Goal: Find specific page/section

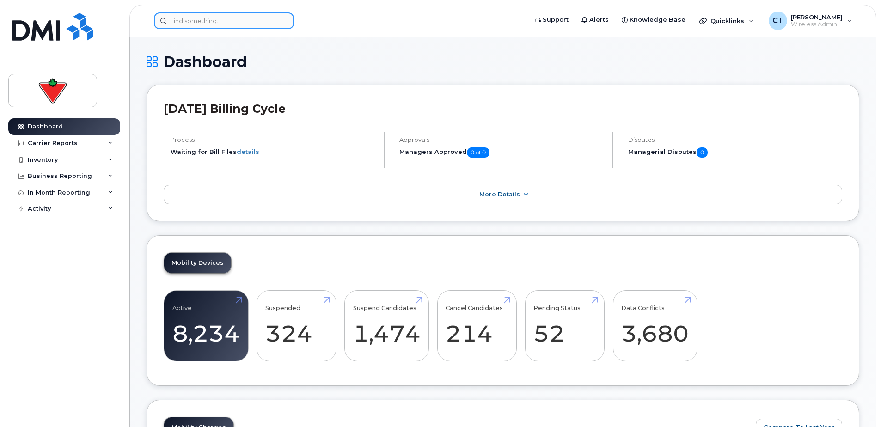
drag, startPoint x: 208, startPoint y: 23, endPoint x: 214, endPoint y: 25, distance: 6.2
click at [209, 23] on input at bounding box center [224, 20] width 140 height 17
paste input "Lorraine Raby"
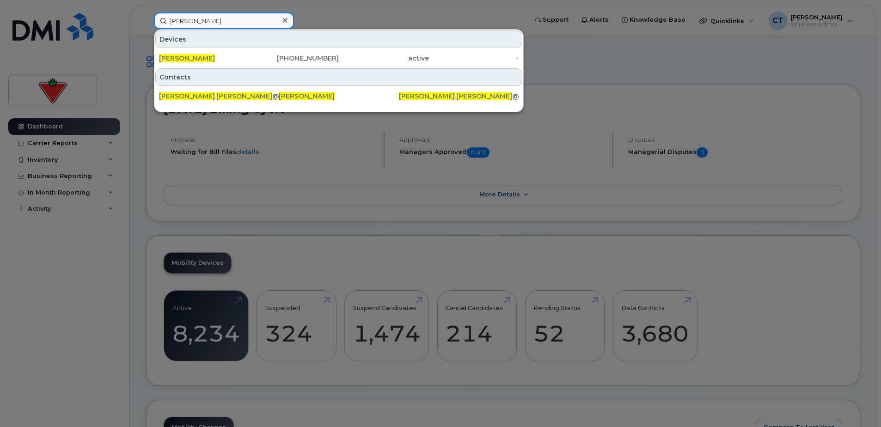
type input "Lorraine Raby"
click at [235, 59] on div "Lorraine Raby" at bounding box center [204, 58] width 90 height 9
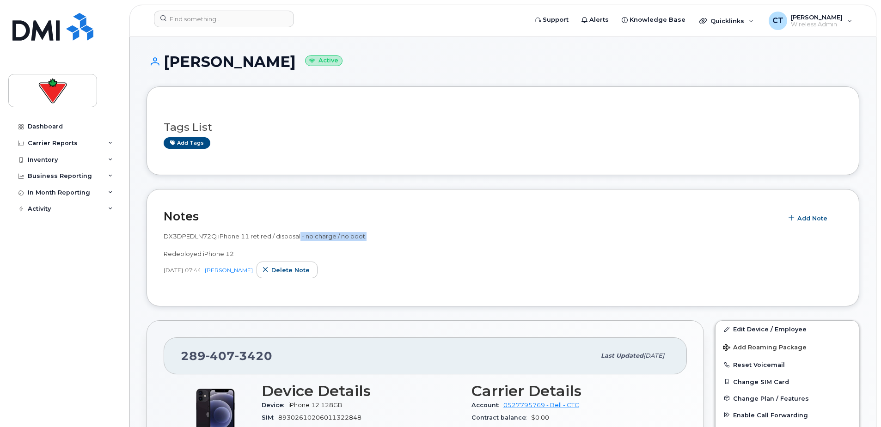
drag, startPoint x: 432, startPoint y: 237, endPoint x: 439, endPoint y: 237, distance: 7.4
click at [439, 237] on div "DX3DPEDLN72Q iPhone 11 retired / disposal - no charge / no boot. Redeployed iPh…" at bounding box center [503, 245] width 678 height 26
click at [441, 237] on div "DX3DPEDLN72Q iPhone 11 retired / disposal - no charge / no boot. Redeployed iPh…" at bounding box center [503, 245] width 678 height 26
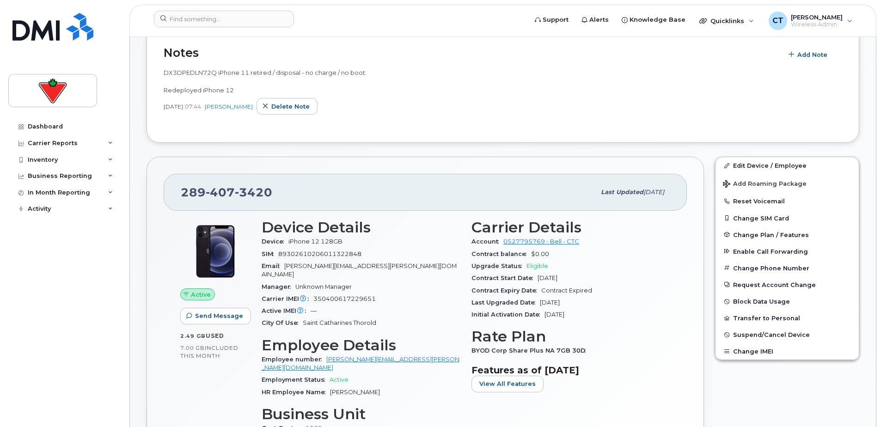
scroll to position [185, 0]
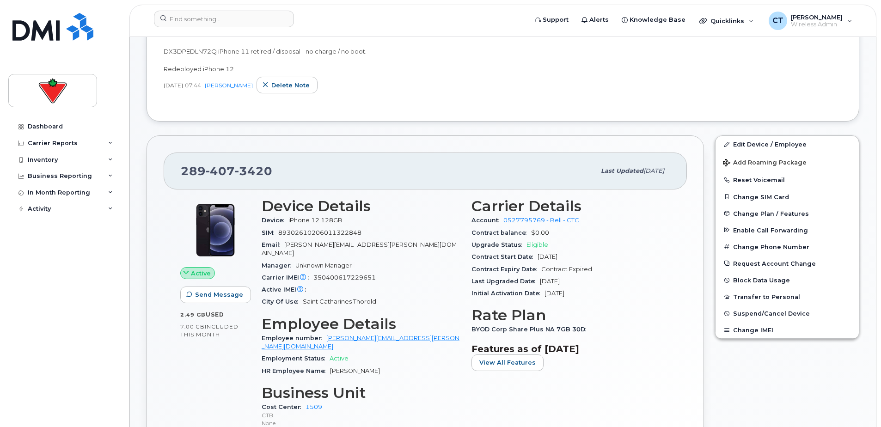
click at [266, 202] on h3 "Device Details" at bounding box center [361, 206] width 199 height 17
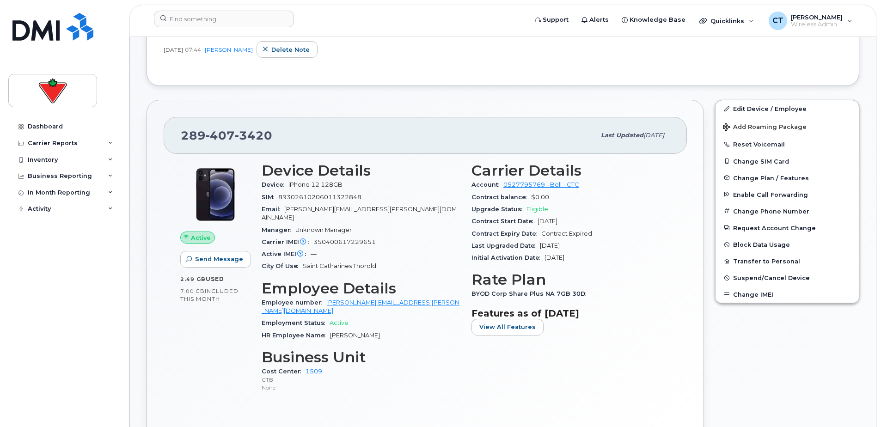
scroll to position [231, 0]
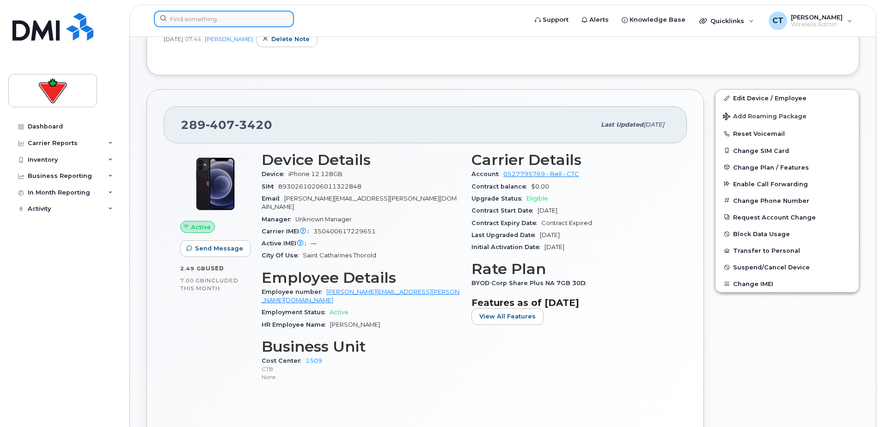
drag, startPoint x: 215, startPoint y: 19, endPoint x: 244, endPoint y: 26, distance: 29.5
click at [215, 19] on input at bounding box center [224, 19] width 140 height 17
paste input "2896682136"
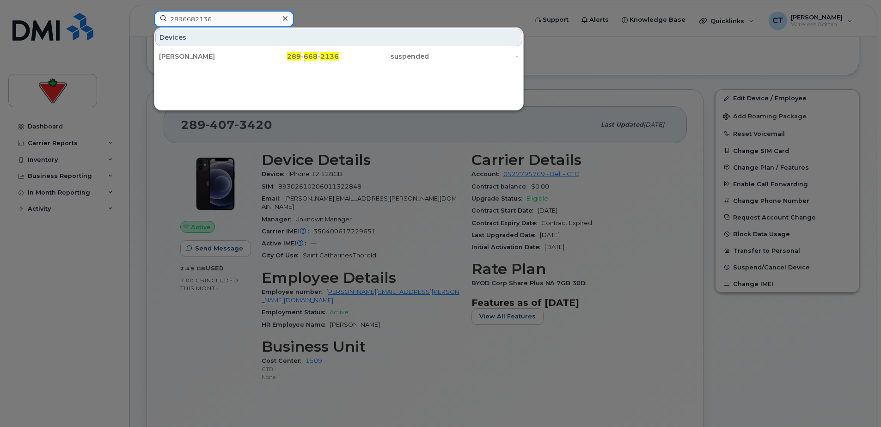
type input "2896682136"
click at [270, 57] on div "289 - 668 - 2136" at bounding box center [294, 56] width 90 height 9
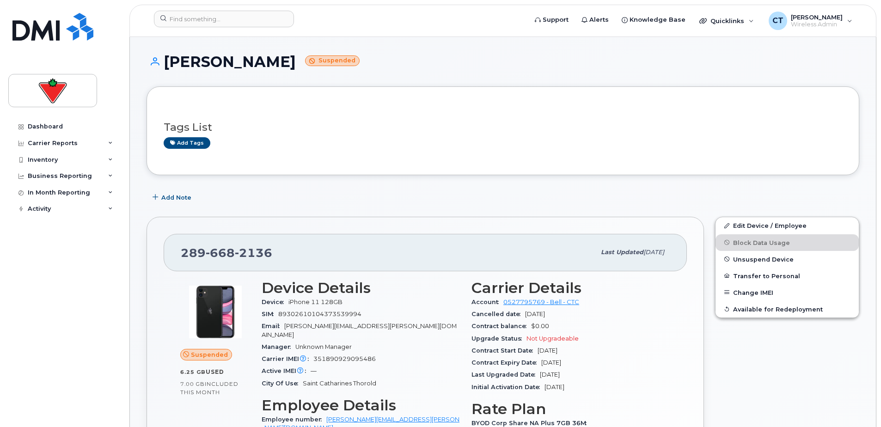
drag, startPoint x: 384, startPoint y: 229, endPoint x: 372, endPoint y: 197, distance: 34.1
click at [372, 197] on div "Add Note" at bounding box center [502, 197] width 713 height 17
